Goal: Navigation & Orientation: Find specific page/section

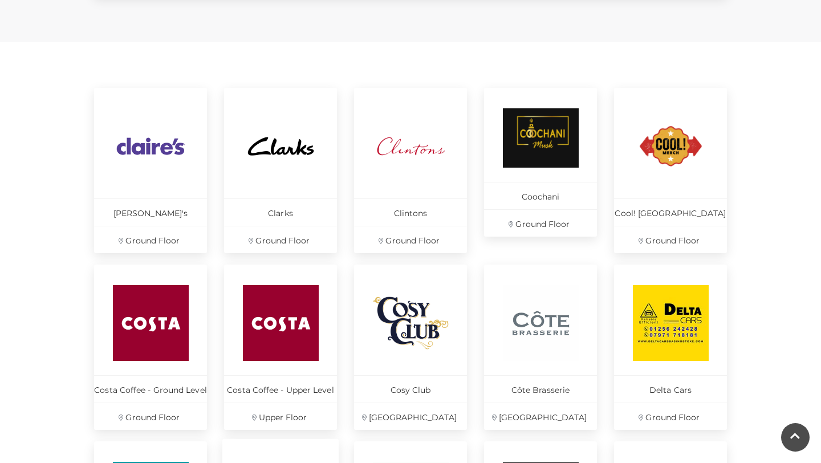
scroll to position [854, 0]
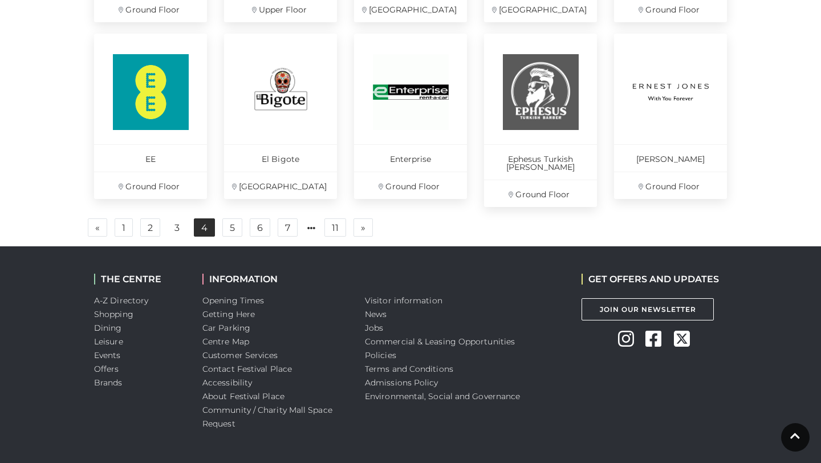
click at [196, 221] on link "4" at bounding box center [204, 227] width 21 height 18
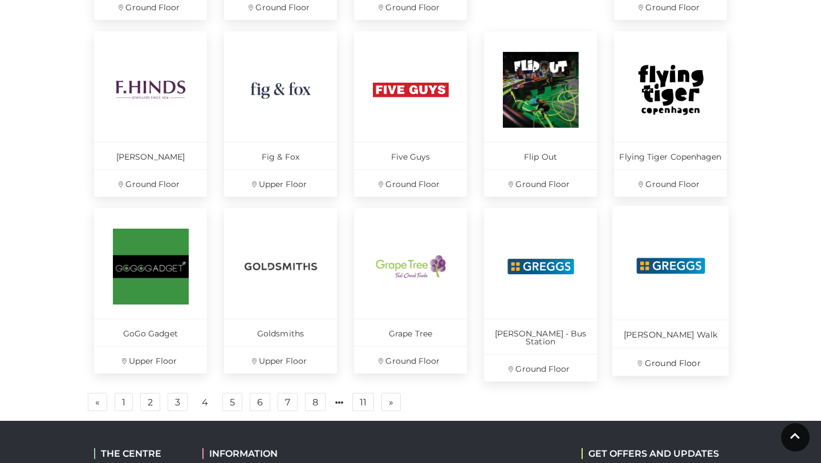
scroll to position [681, 0]
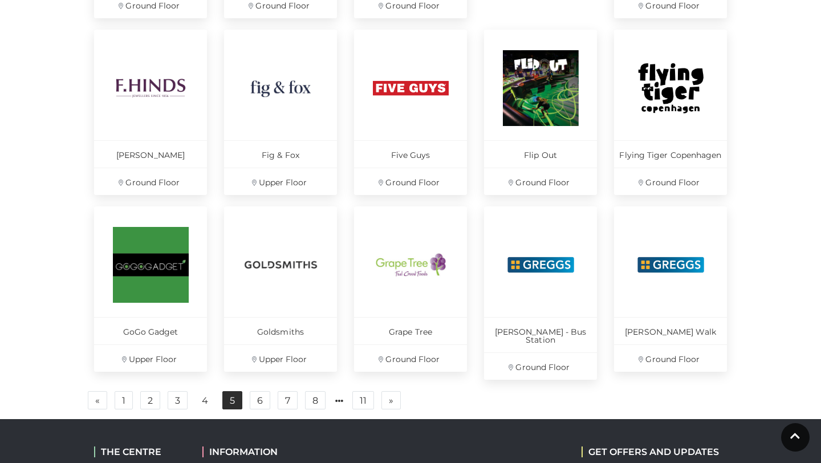
click at [229, 396] on link "5" at bounding box center [232, 400] width 20 height 18
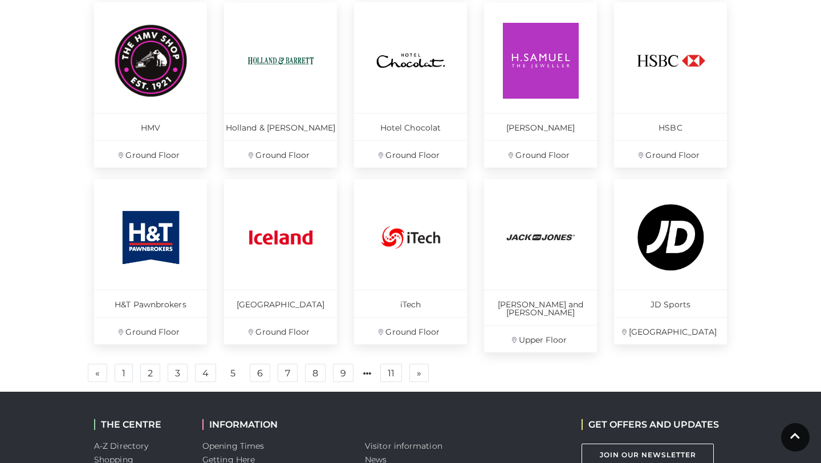
scroll to position [723, 0]
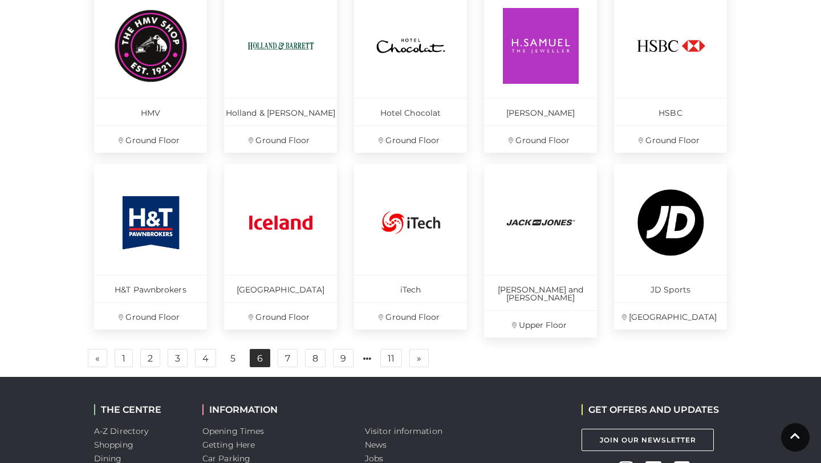
click at [267, 349] on link "6" at bounding box center [260, 358] width 21 height 18
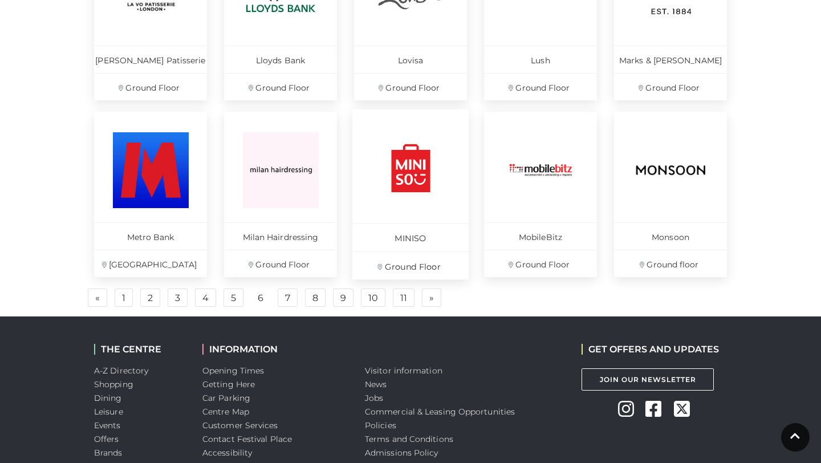
scroll to position [785, 0]
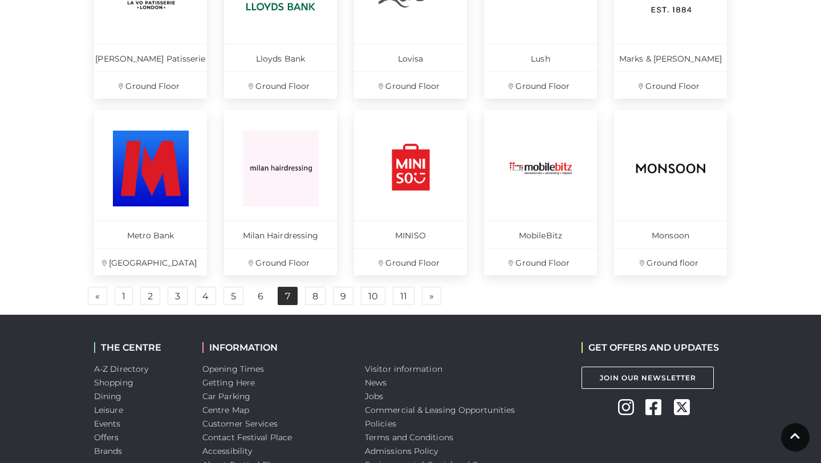
click at [294, 299] on link "7" at bounding box center [288, 296] width 20 height 18
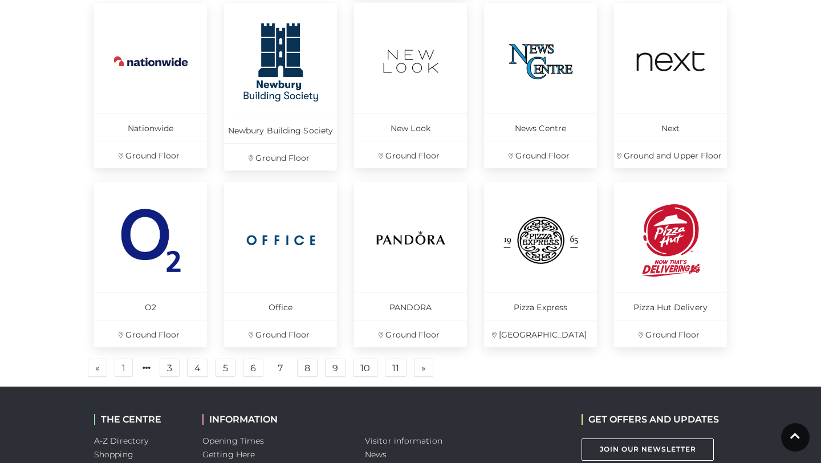
scroll to position [817, 0]
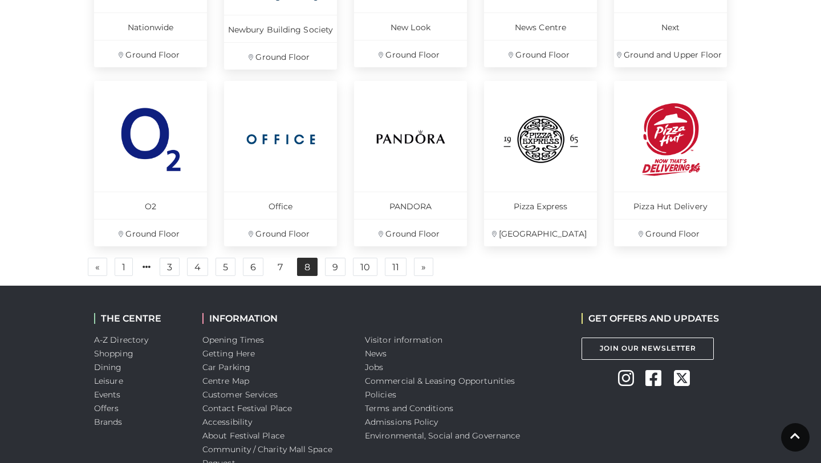
click at [302, 267] on link "8" at bounding box center [307, 267] width 21 height 18
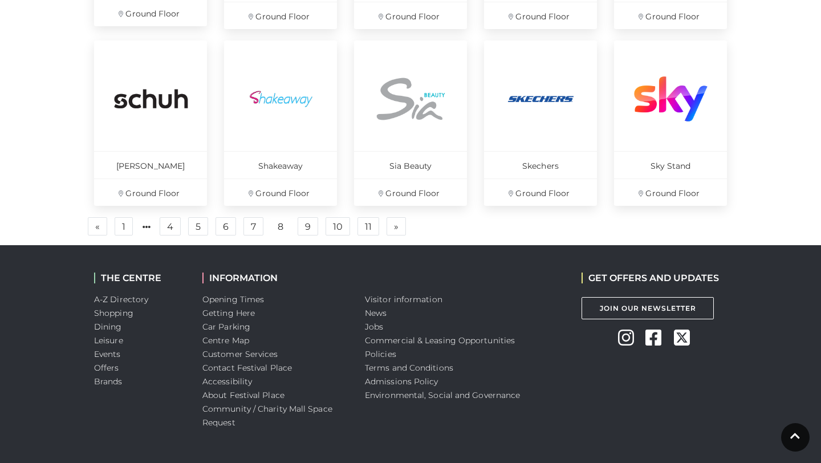
scroll to position [873, 0]
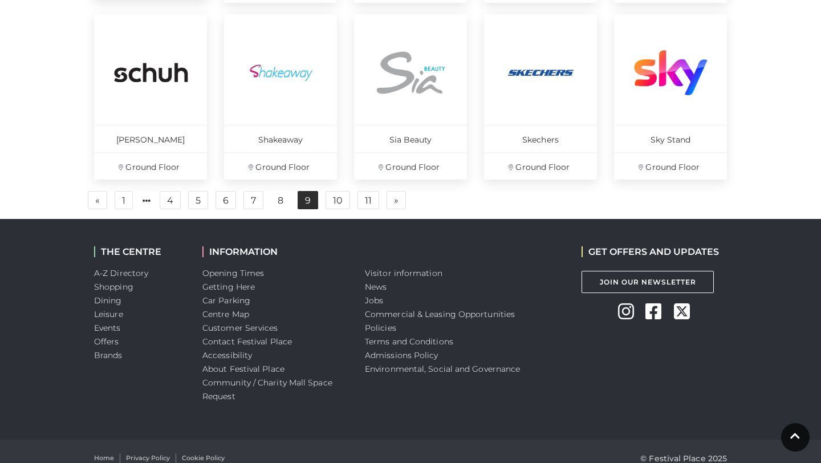
click at [308, 203] on link "9" at bounding box center [307, 200] width 21 height 18
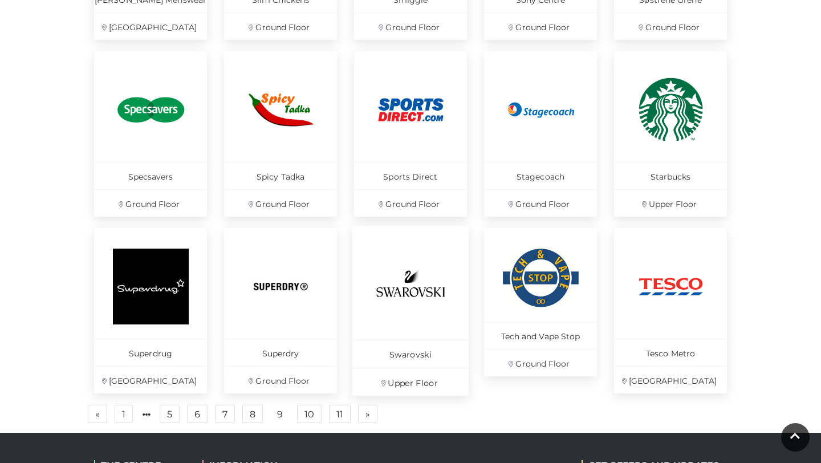
scroll to position [698, 0]
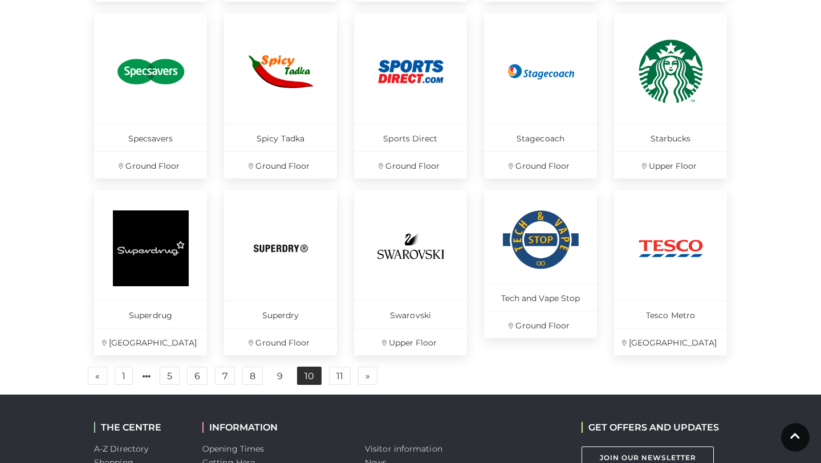
click at [315, 380] on link "10" at bounding box center [309, 375] width 25 height 18
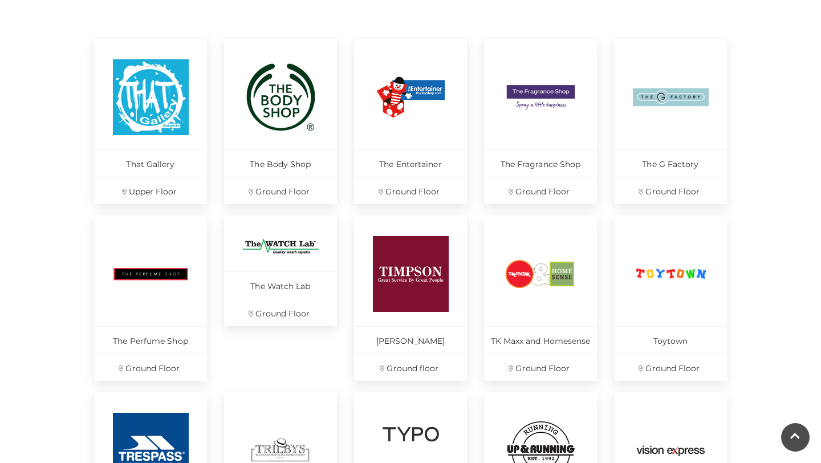
scroll to position [407, 0]
